Goal: Task Accomplishment & Management: Complete application form

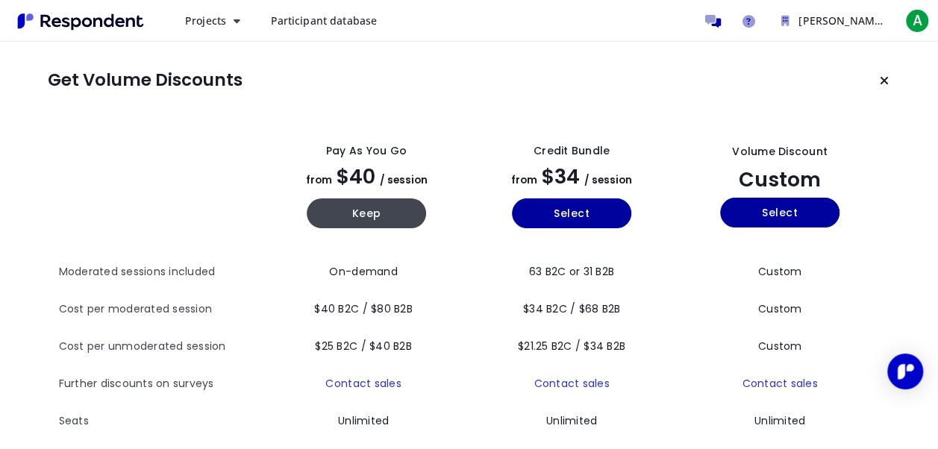
click at [181, 143] on th at bounding box center [161, 186] width 205 height 134
click at [883, 85] on icon "Keep current plan" at bounding box center [884, 81] width 9 height 12
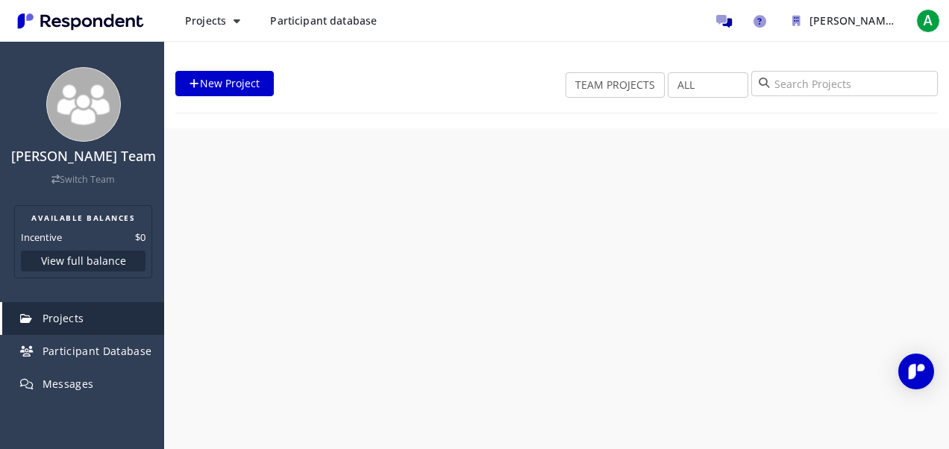
click at [788, 212] on div "[PERSON_NAME] Team Switch Team AVAILABLE BALANCES Incentive $0 View full balanc…" at bounding box center [474, 224] width 949 height 449
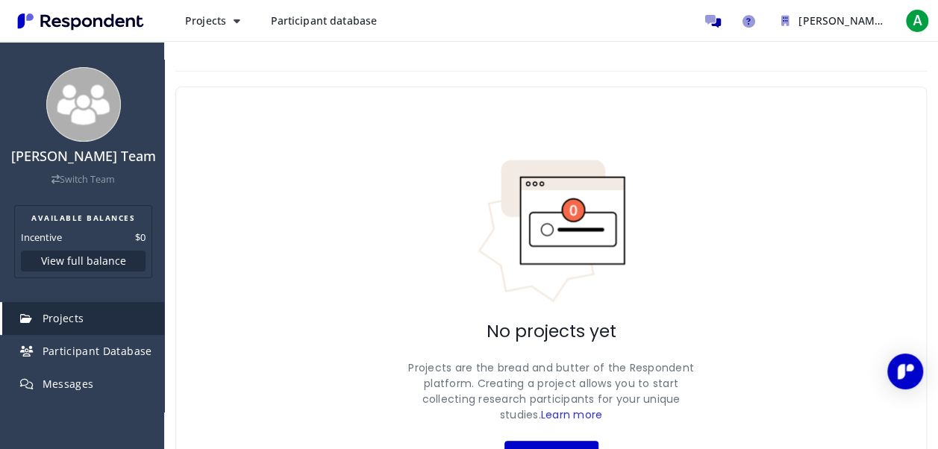
scroll to position [87, 0]
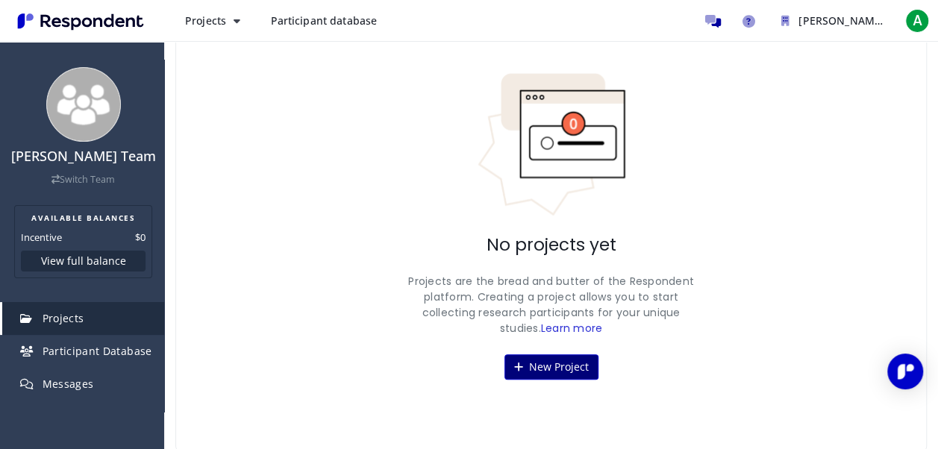
click at [554, 363] on button "New Project" at bounding box center [551, 366] width 94 height 25
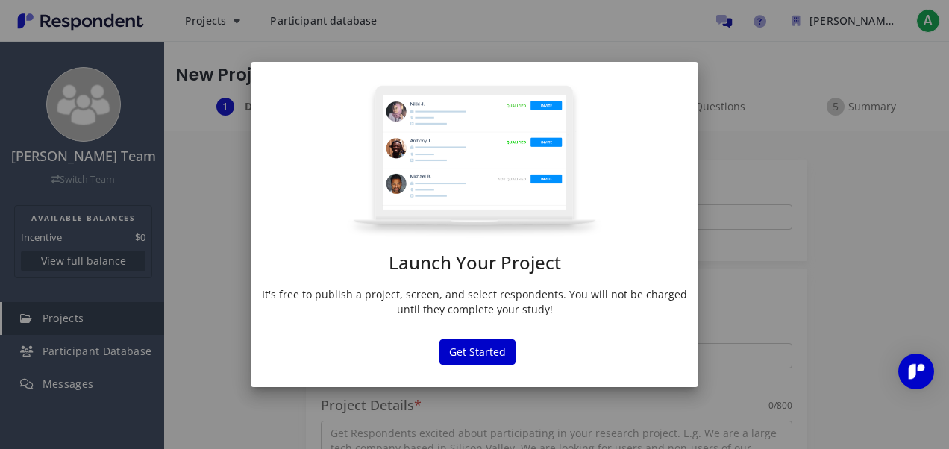
click at [458, 285] on div "Launch Your Project It's free to publish a project, screen, and select responde…" at bounding box center [475, 204] width 448 height 241
click at [484, 351] on button "Get Started" at bounding box center [477, 351] width 76 height 25
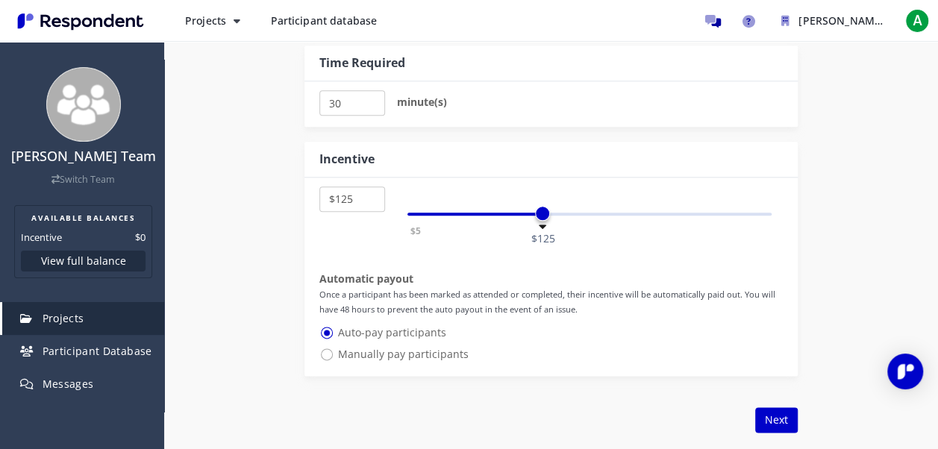
scroll to position [782, 0]
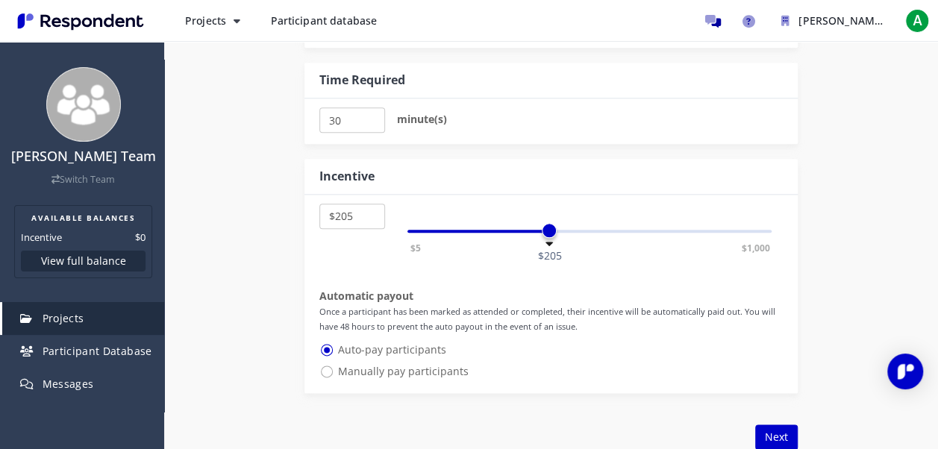
select select "number:200"
drag, startPoint x: 543, startPoint y: 233, endPoint x: 545, endPoint y: 264, distance: 31.4
click at [545, 264] on div "$5 $10 $15 $20 $25 $30 $35 $40 $45 $50 $55 $60 $65 $70 $75 $80 $85 $90 $95 $100…" at bounding box center [550, 294] width 493 height 198
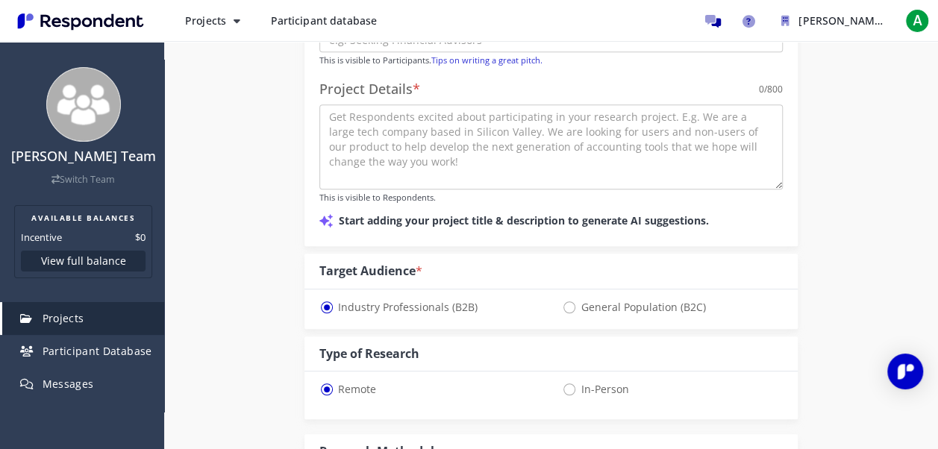
scroll to position [280, 0]
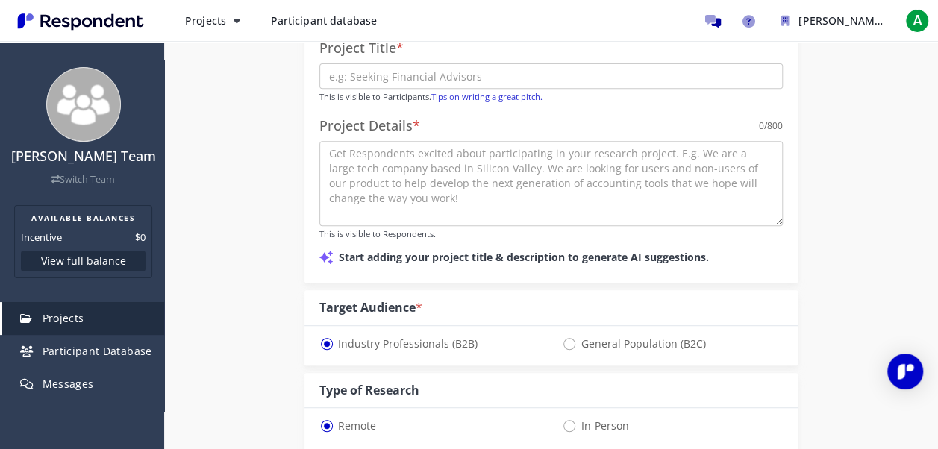
click at [785, 158] on div "Project Title * This is visible to Participants. Tips on writing a great pitch.…" at bounding box center [550, 153] width 493 height 257
click at [688, 167] on textarea at bounding box center [550, 183] width 463 height 85
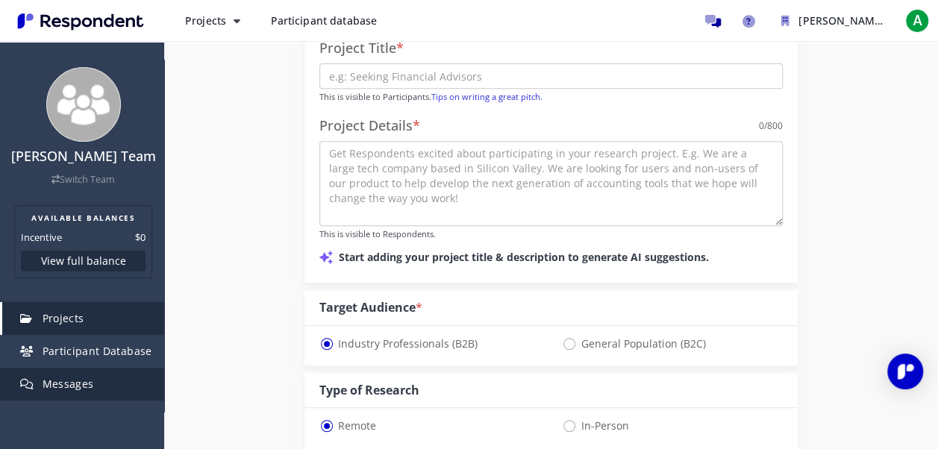
click at [117, 385] on link "Messages" at bounding box center [83, 384] width 162 height 33
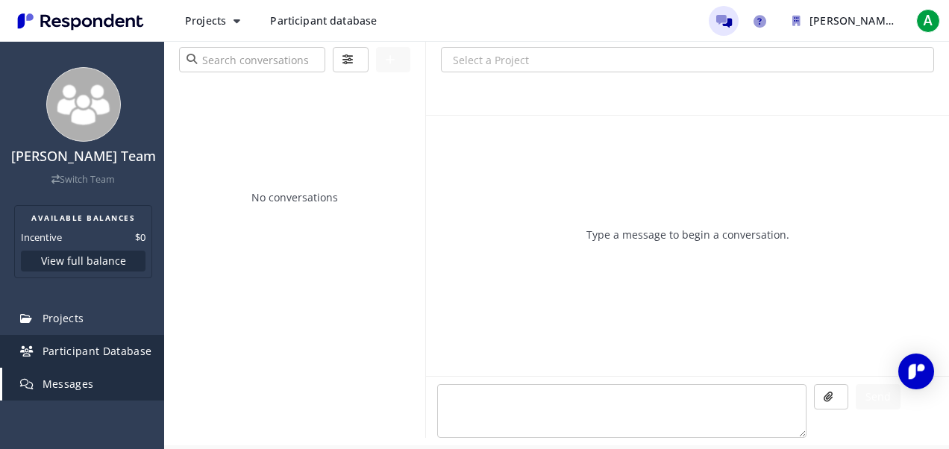
click at [107, 351] on span "Participant Database" at bounding box center [98, 351] width 110 height 14
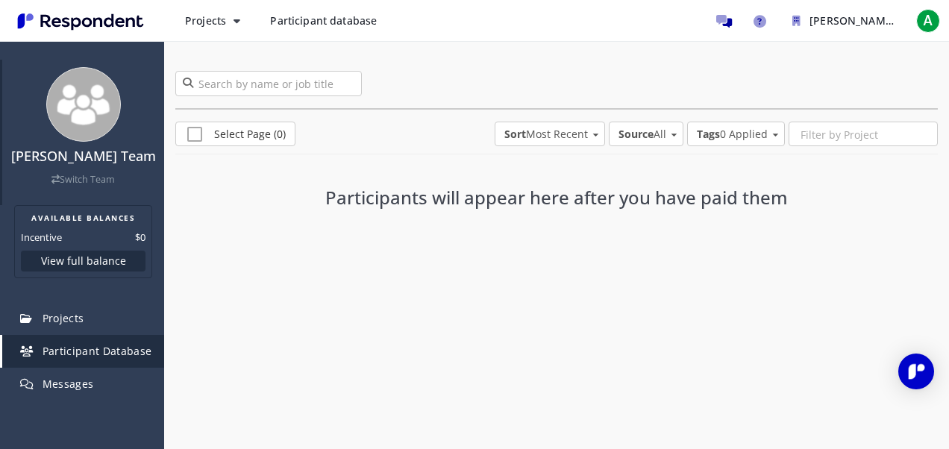
click at [79, 122] on img at bounding box center [83, 104] width 75 height 75
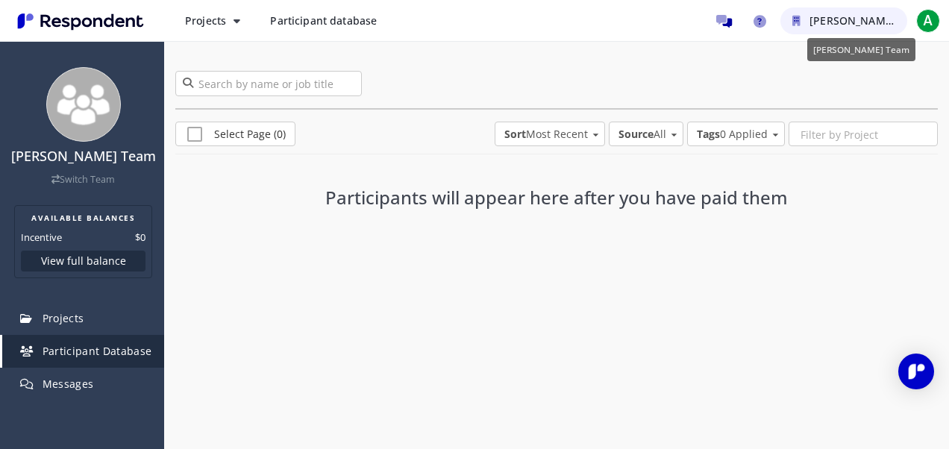
click at [865, 30] on button "[PERSON_NAME] Team" at bounding box center [843, 20] width 127 height 27
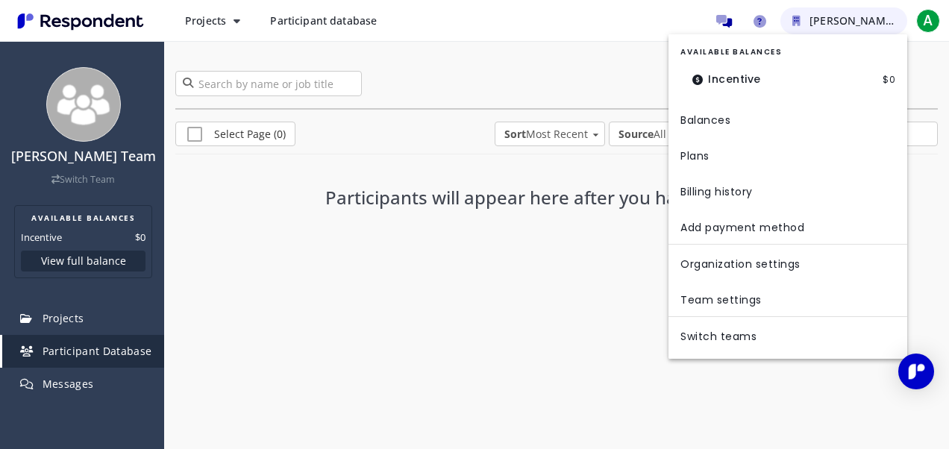
click at [865, 30] on md-backdrop at bounding box center [474, 224] width 949 height 449
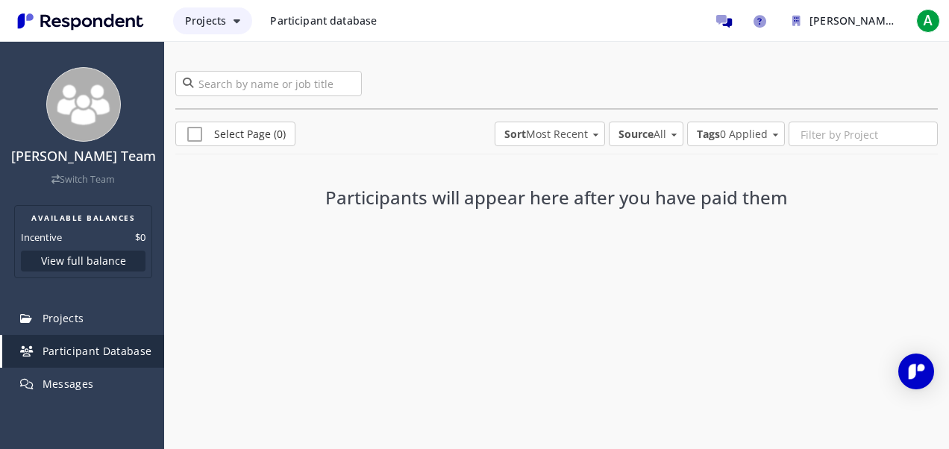
click at [206, 22] on span "Projects" at bounding box center [205, 20] width 41 height 14
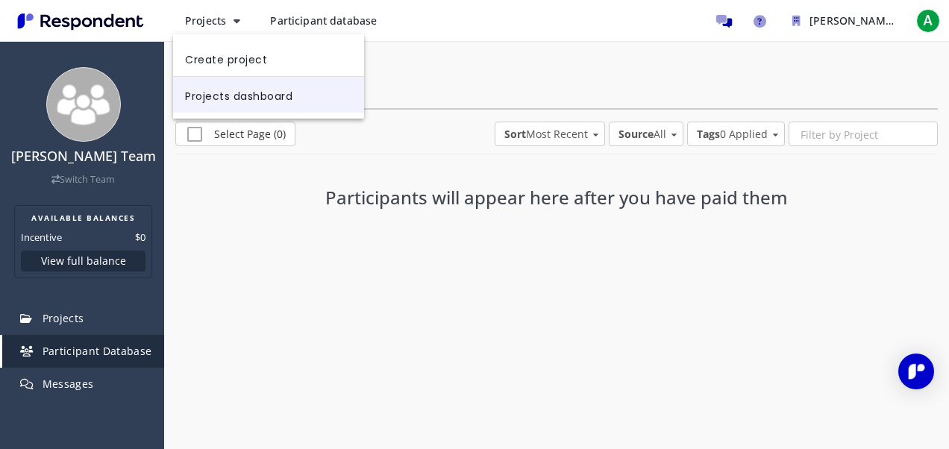
click at [245, 104] on link "Projects dashboard" at bounding box center [268, 95] width 191 height 36
